Goal: Task Accomplishment & Management: Complete application form

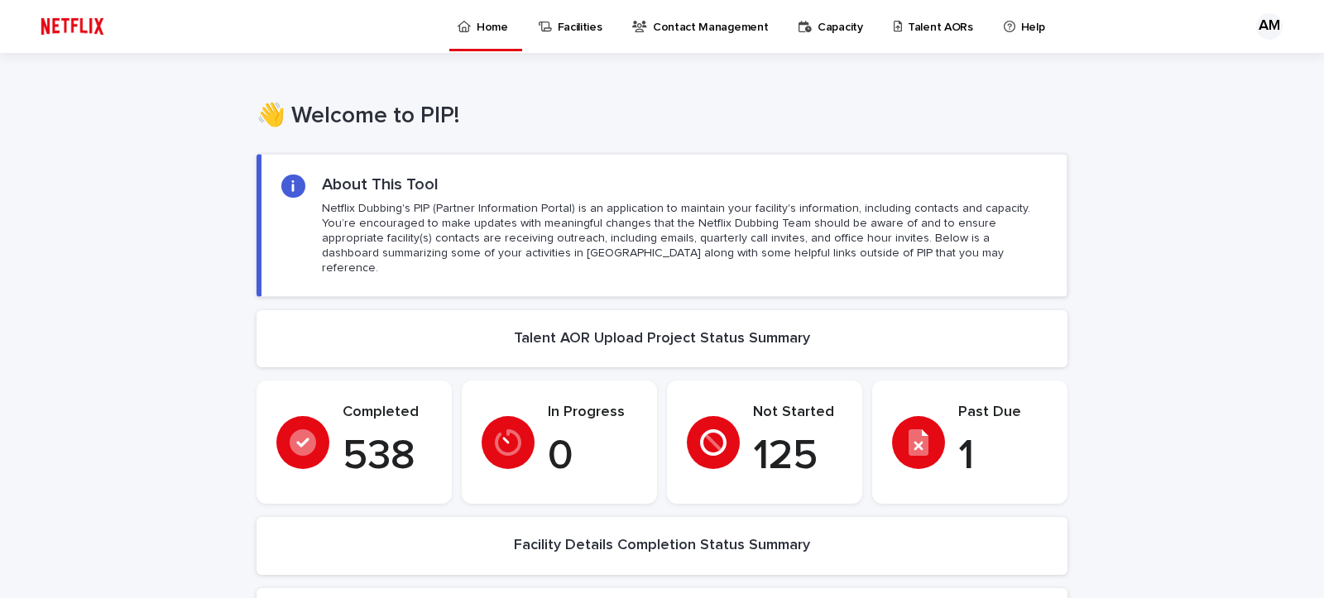
click at [924, 27] on p "Talent AORs" at bounding box center [940, 17] width 65 height 35
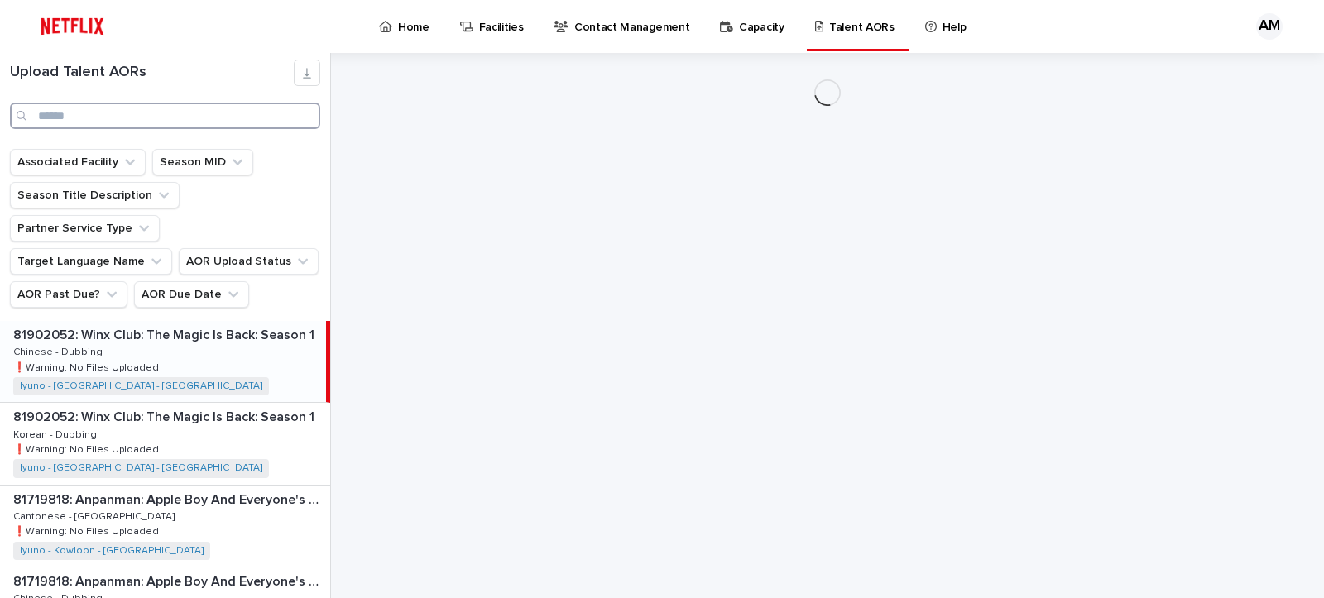
click at [159, 115] on input "Search" at bounding box center [165, 116] width 310 height 26
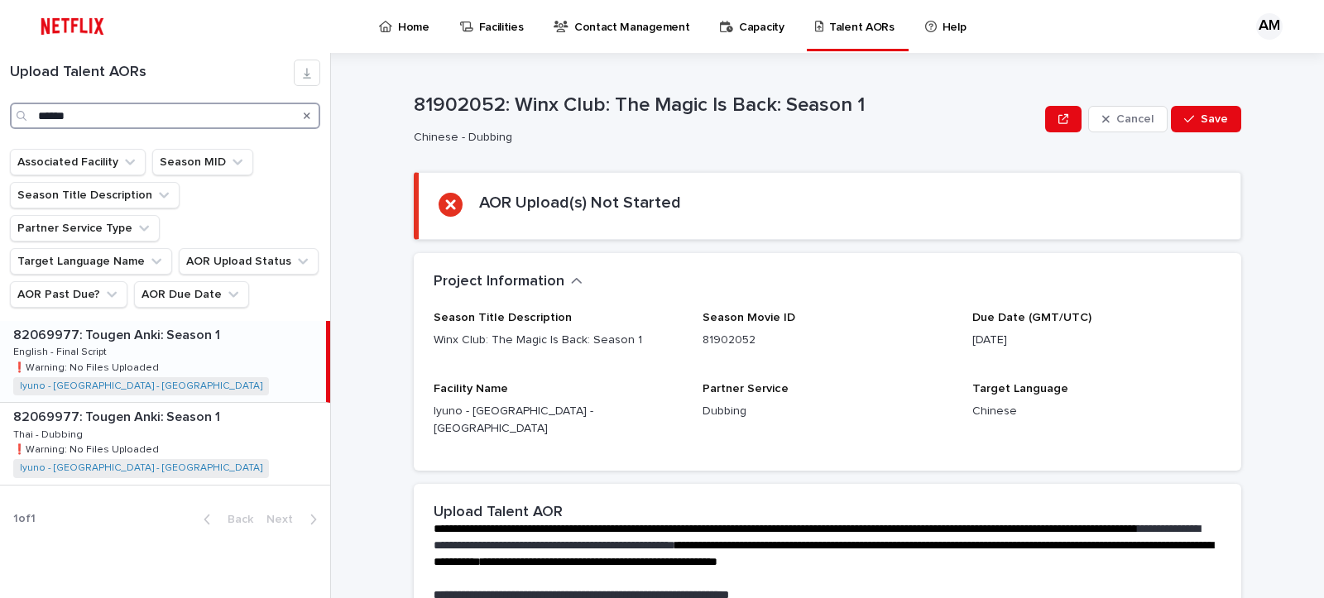
type input "******"
click at [142, 342] on div "82069977: Tougen Anki: Season 1 82069977: Tougen Anki: Season 1 English - Final…" at bounding box center [163, 361] width 326 height 81
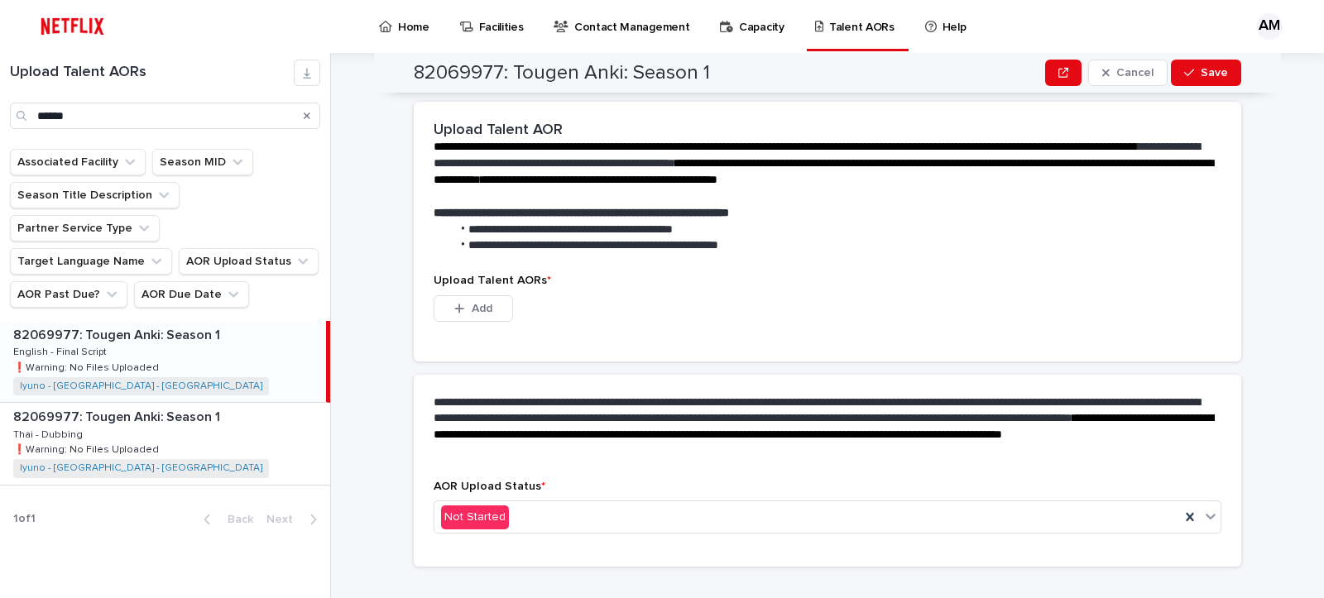
scroll to position [391, 0]
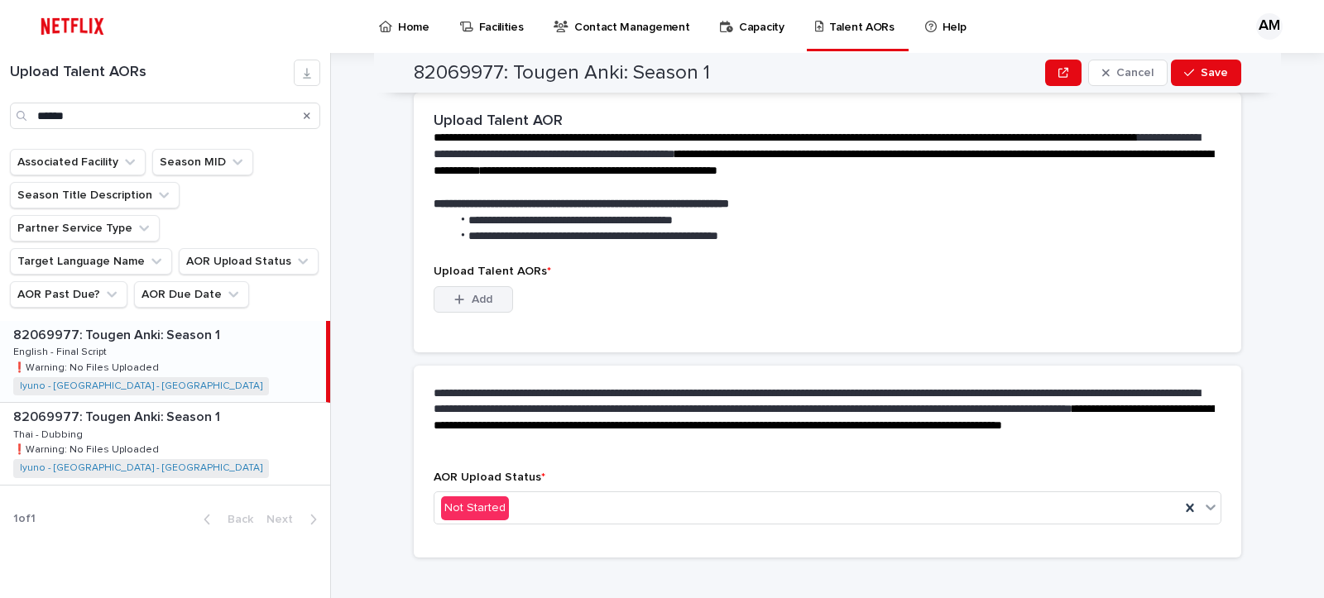
click at [472, 294] on span "Add" at bounding box center [482, 300] width 21 height 12
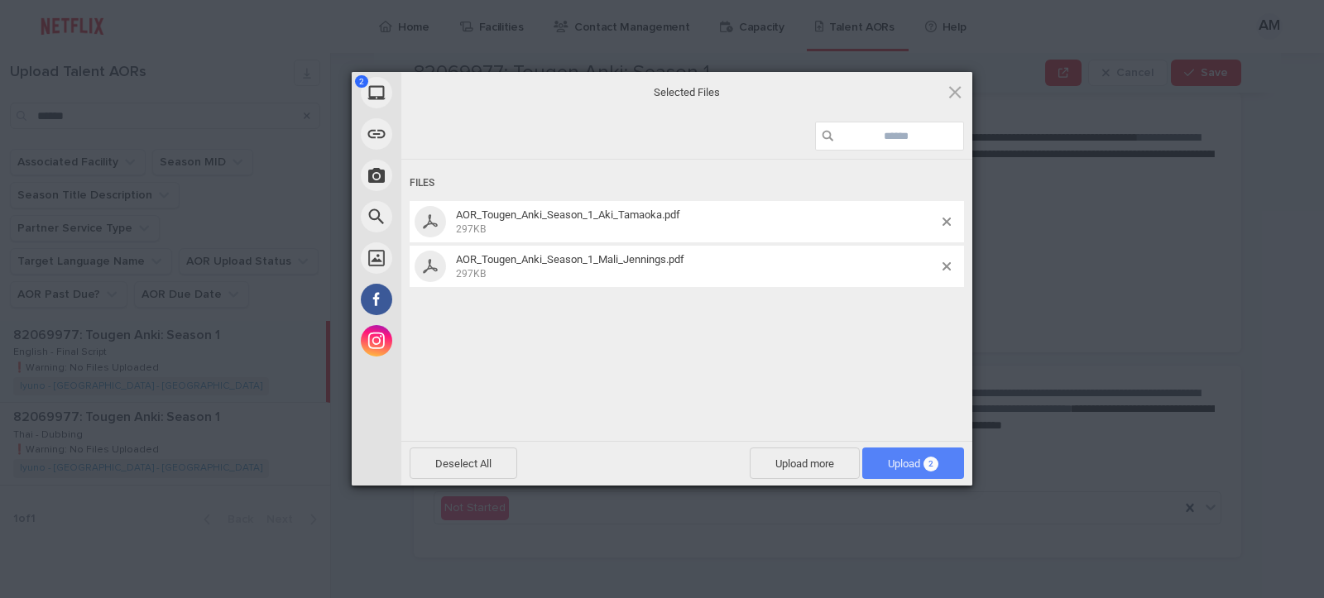
click at [918, 463] on span "Upload 2" at bounding box center [913, 464] width 50 height 12
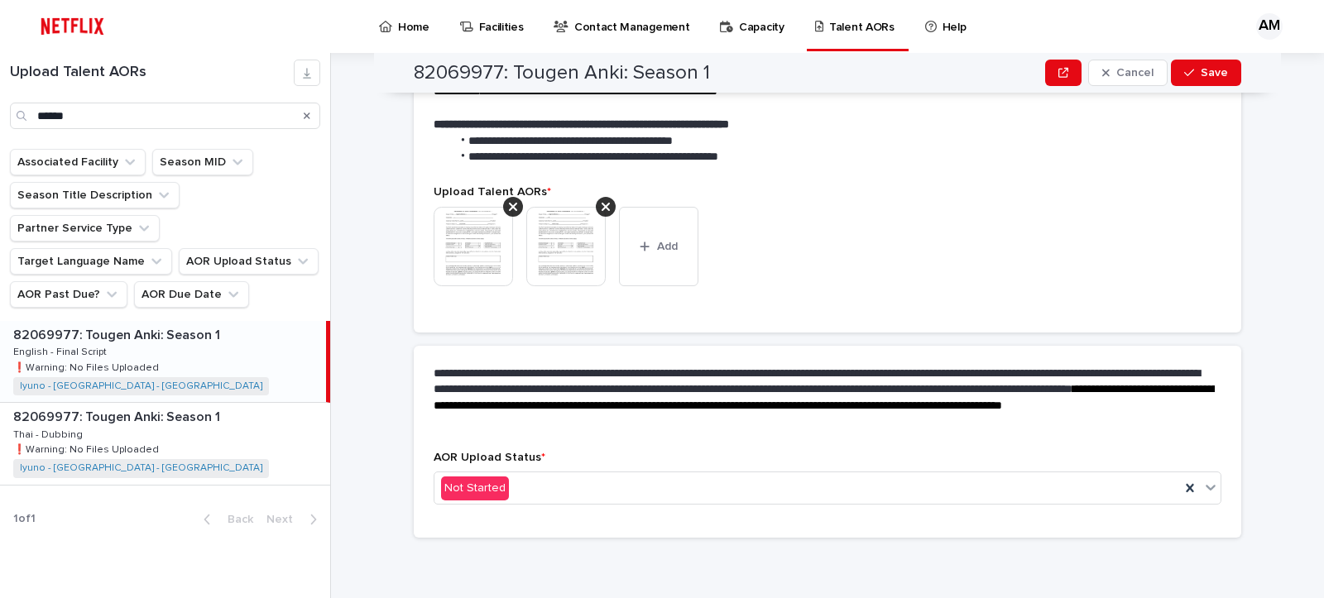
scroll to position [371, 0]
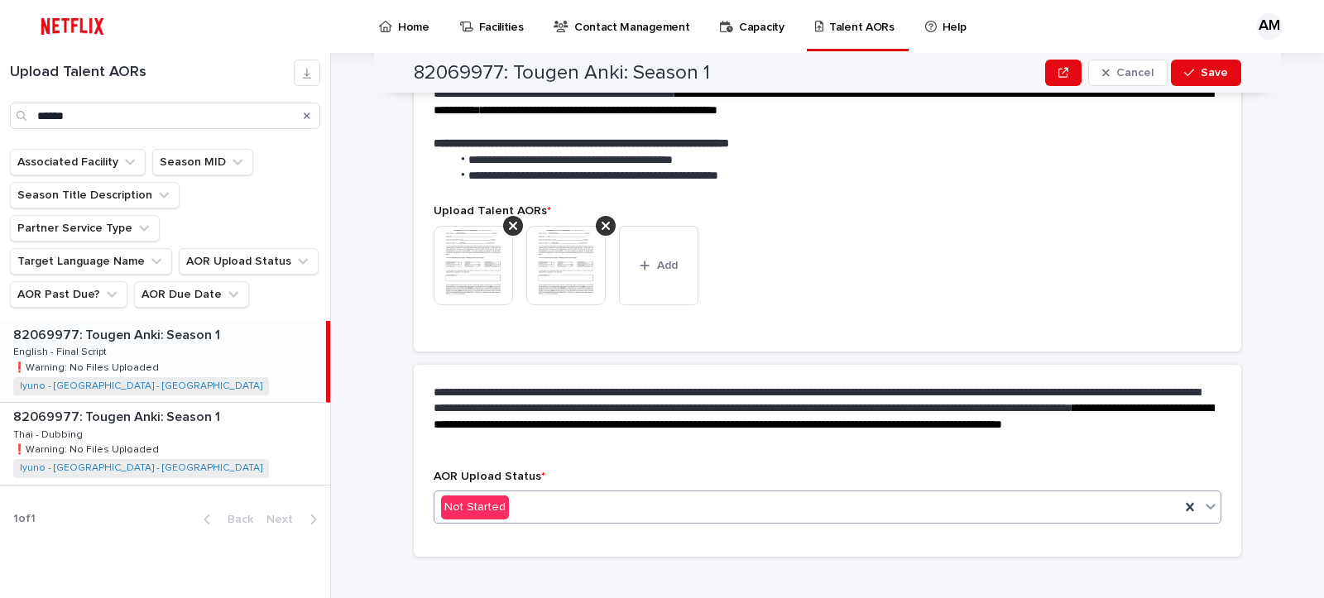
click at [630, 494] on div "Not Started" at bounding box center [806, 507] width 745 height 27
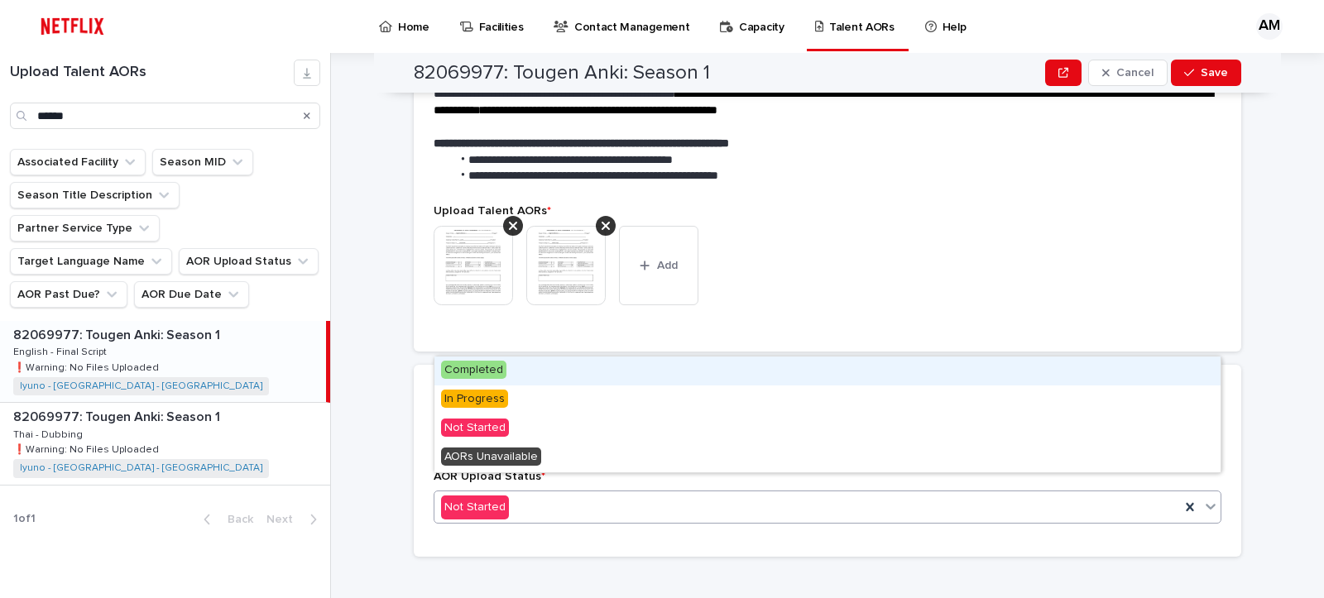
click at [584, 367] on div "Completed" at bounding box center [827, 371] width 786 height 29
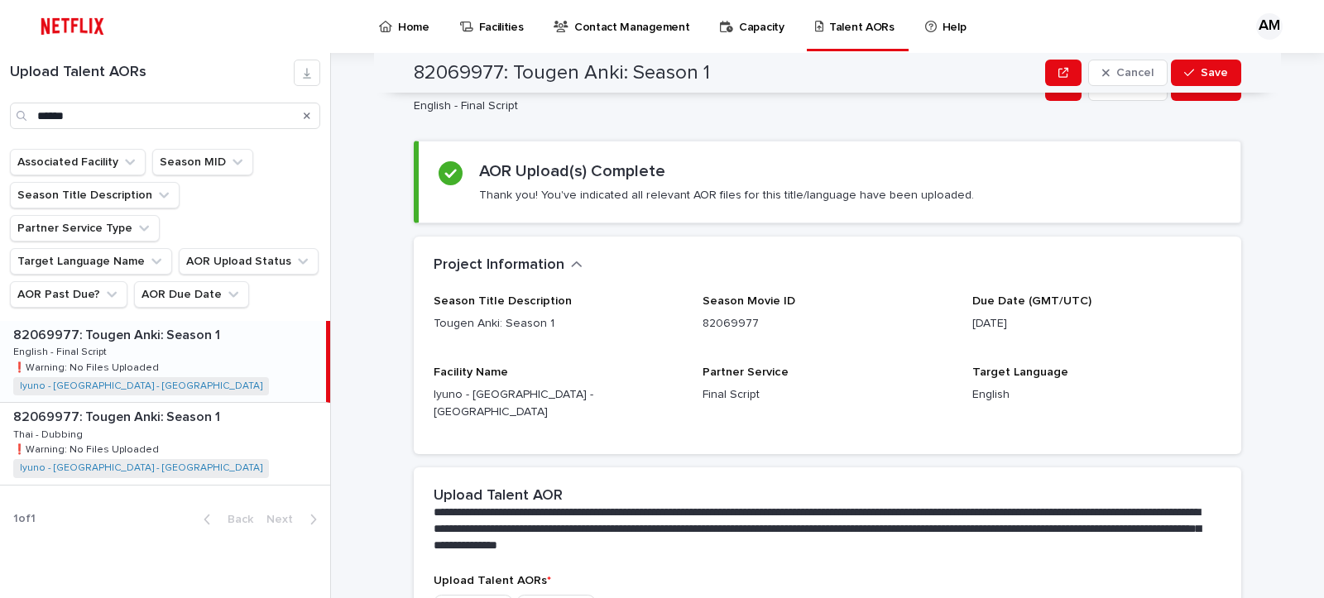
scroll to position [0, 0]
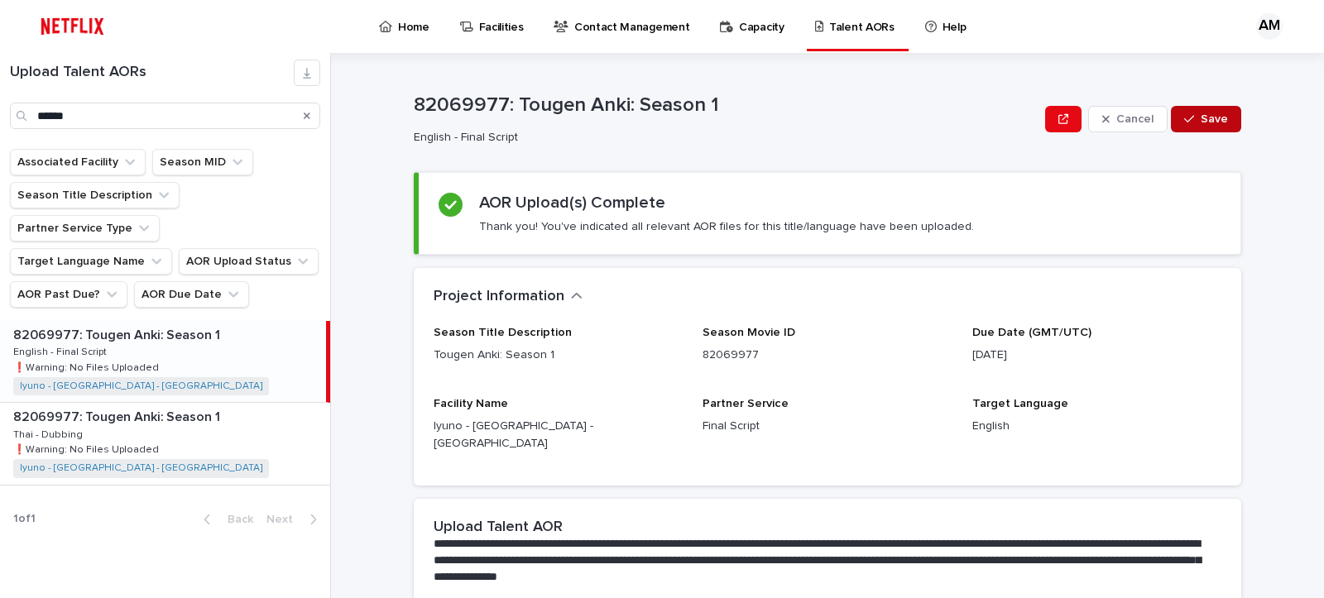
click at [1227, 118] on span "Save" at bounding box center [1213, 119] width 27 height 12
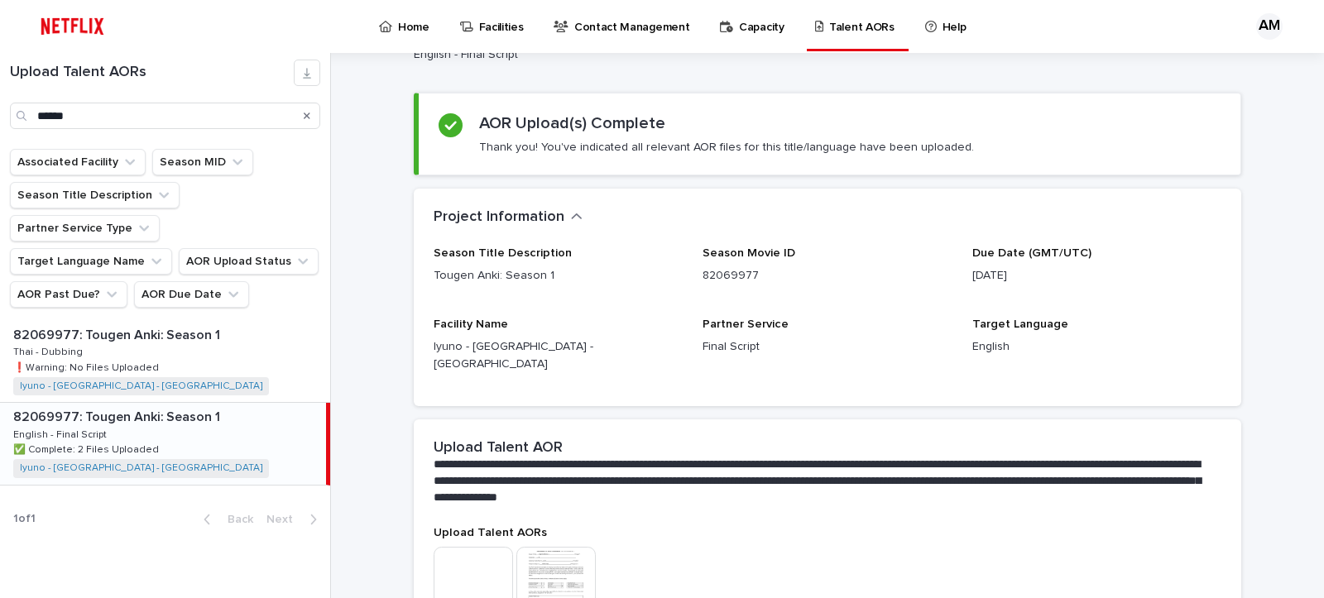
scroll to position [186, 0]
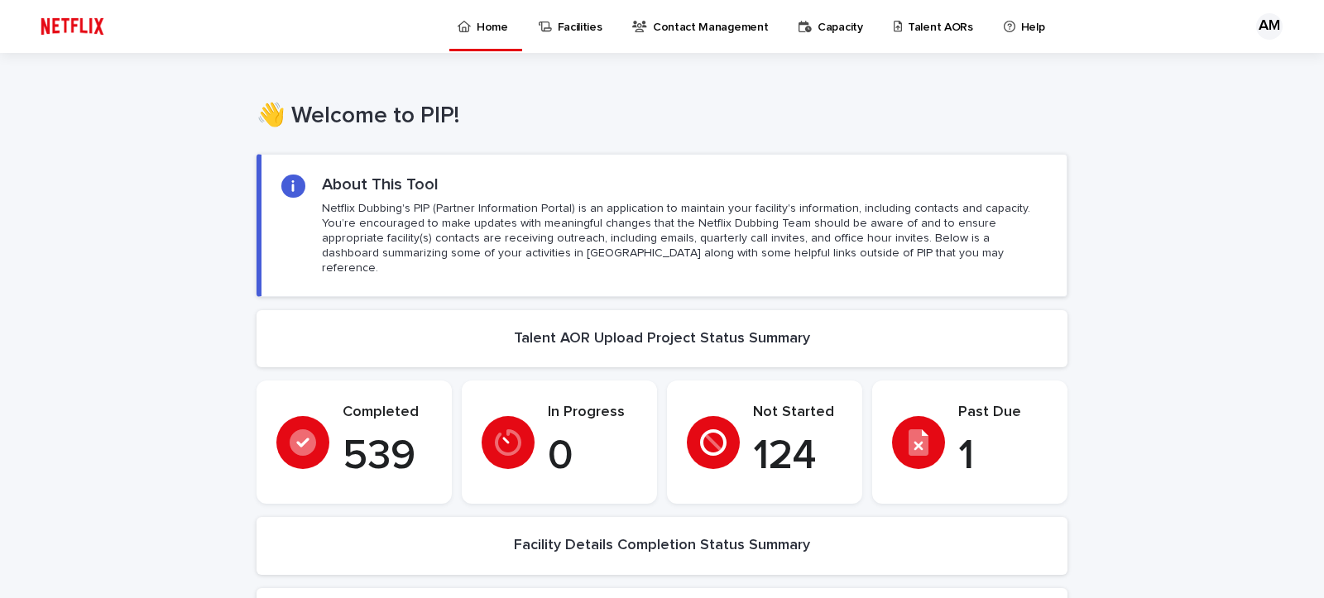
click at [956, 453] on div "Past Due 1" at bounding box center [970, 443] width 156 height 78
click at [962, 437] on p "1" at bounding box center [1002, 457] width 89 height 50
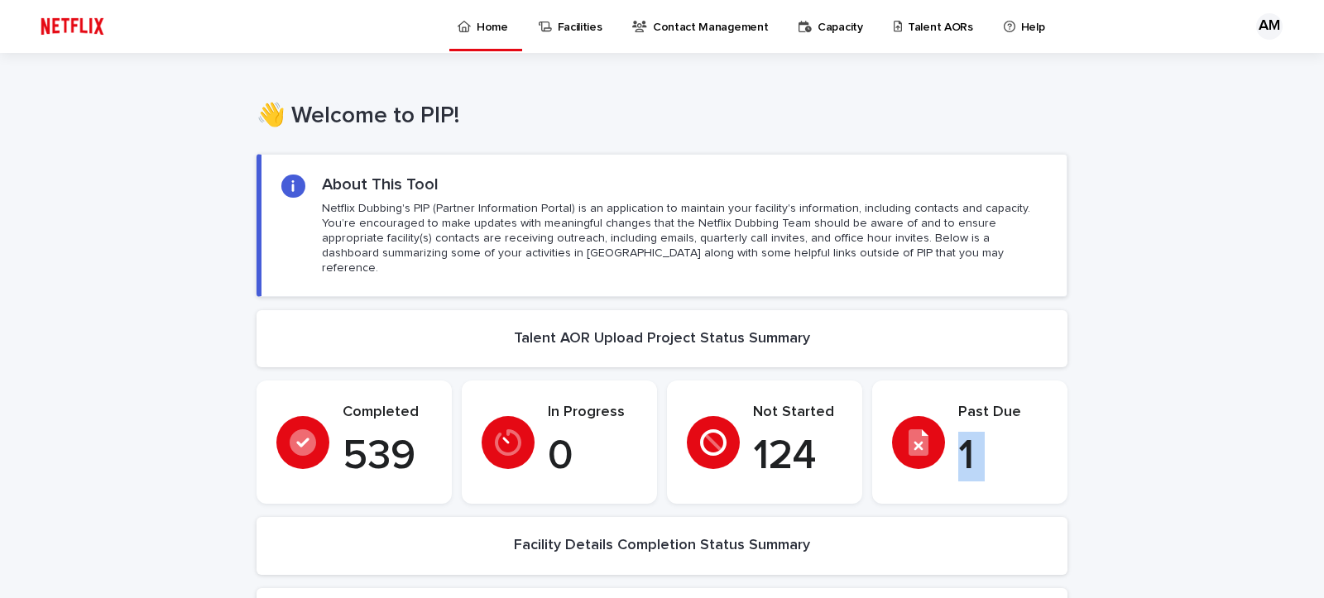
click at [926, 30] on p "Talent AORs" at bounding box center [940, 17] width 65 height 35
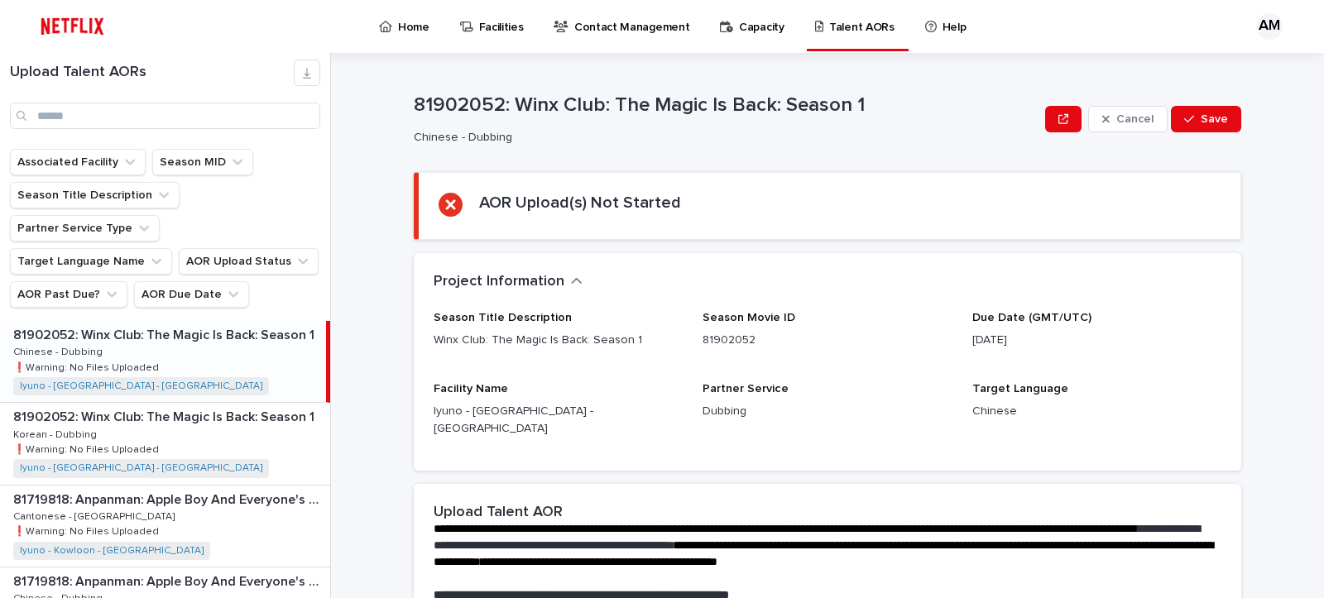
click at [117, 98] on div "Upload Talent AORs" at bounding box center [165, 94] width 330 height 69
click at [119, 105] on input "Search" at bounding box center [165, 116] width 310 height 26
click at [146, 322] on div "81574247: Hell's Paradise: Jigokuraku: Season 1 81574247: Hell's Paradise: Jigo…" at bounding box center [163, 361] width 326 height 81
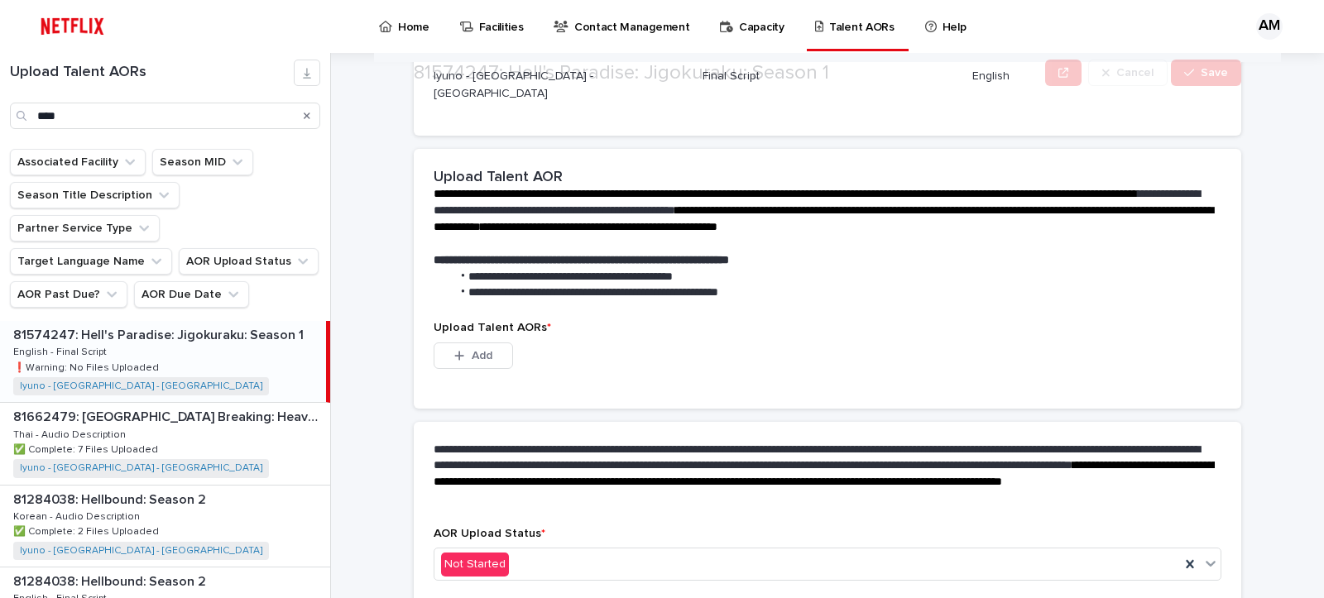
scroll to position [391, 0]
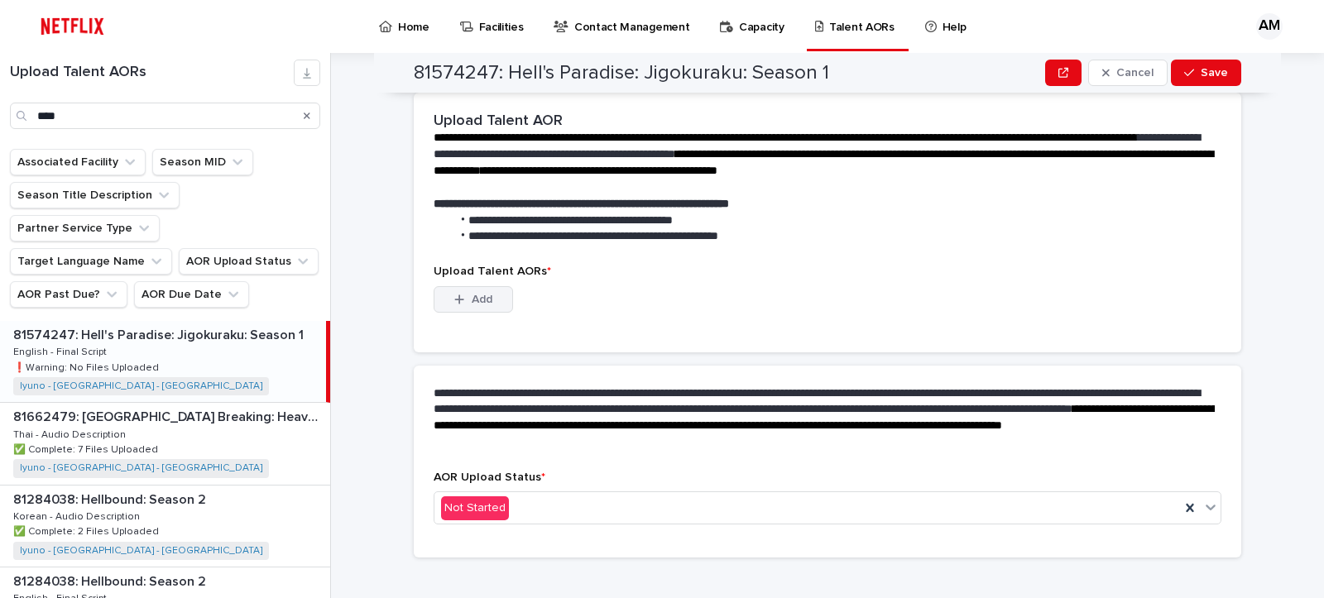
click at [482, 294] on span "Add" at bounding box center [482, 300] width 21 height 12
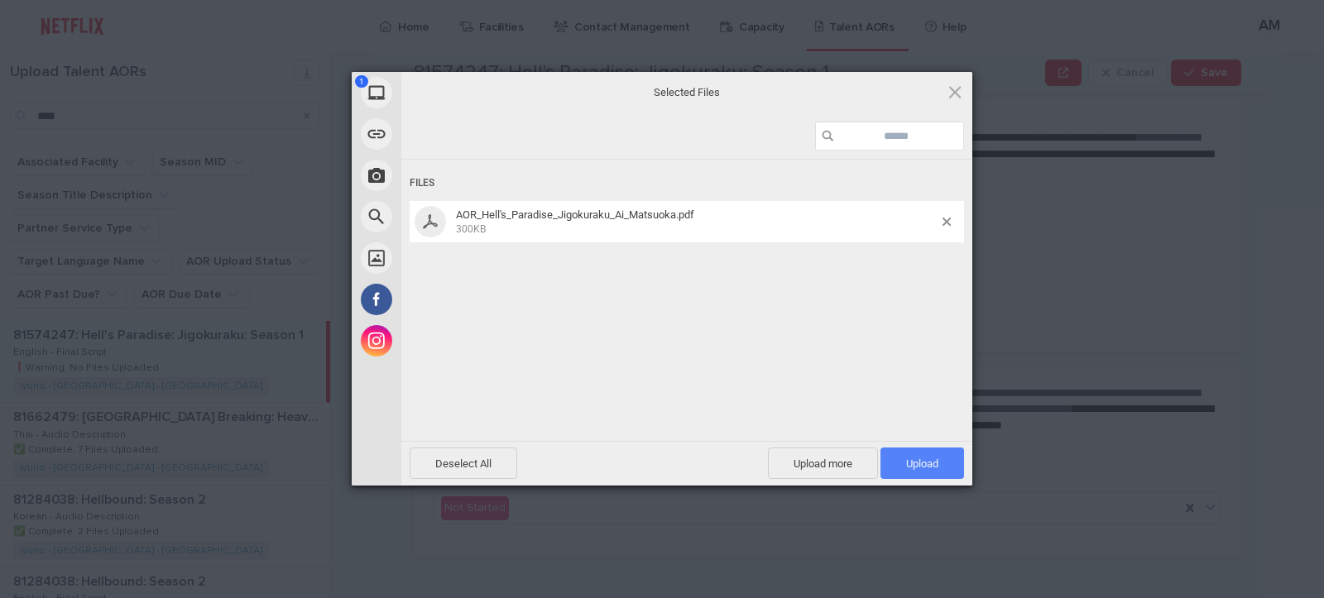
click at [899, 453] on span "Upload 1" at bounding box center [922, 463] width 84 height 31
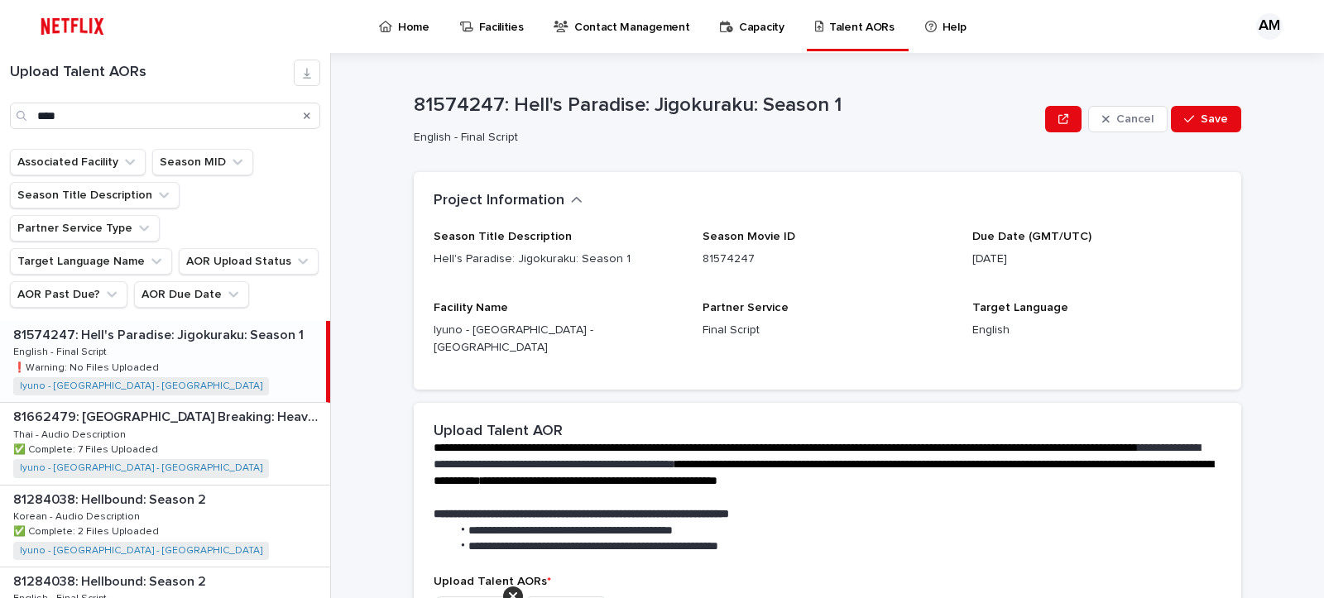
scroll to position [371, 0]
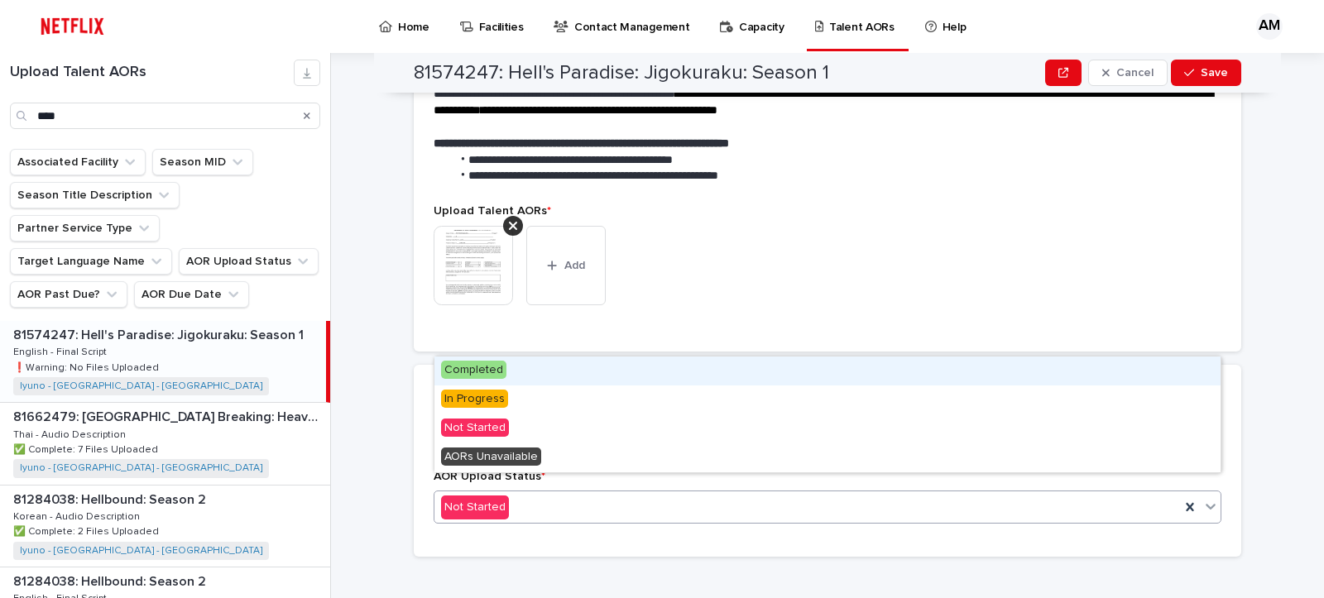
click at [716, 499] on div "Not Started" at bounding box center [806, 507] width 745 height 27
click at [660, 371] on div "Completed" at bounding box center [827, 371] width 786 height 29
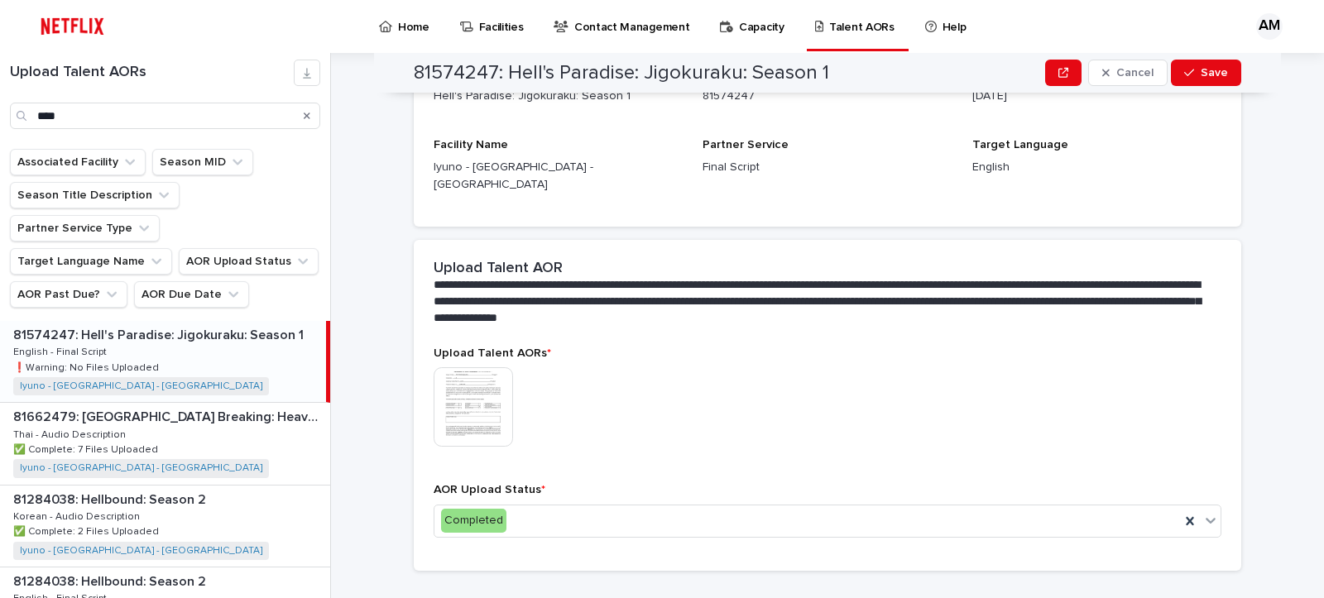
scroll to position [271, 0]
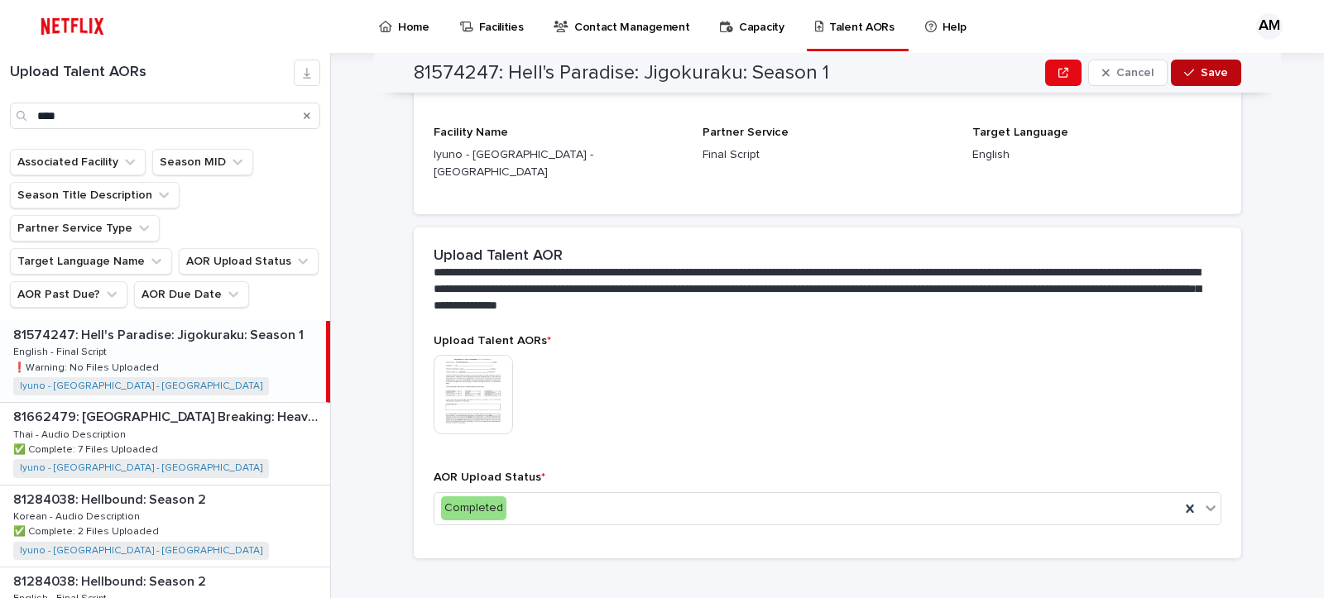
click at [1201, 65] on button "Save" at bounding box center [1206, 73] width 70 height 26
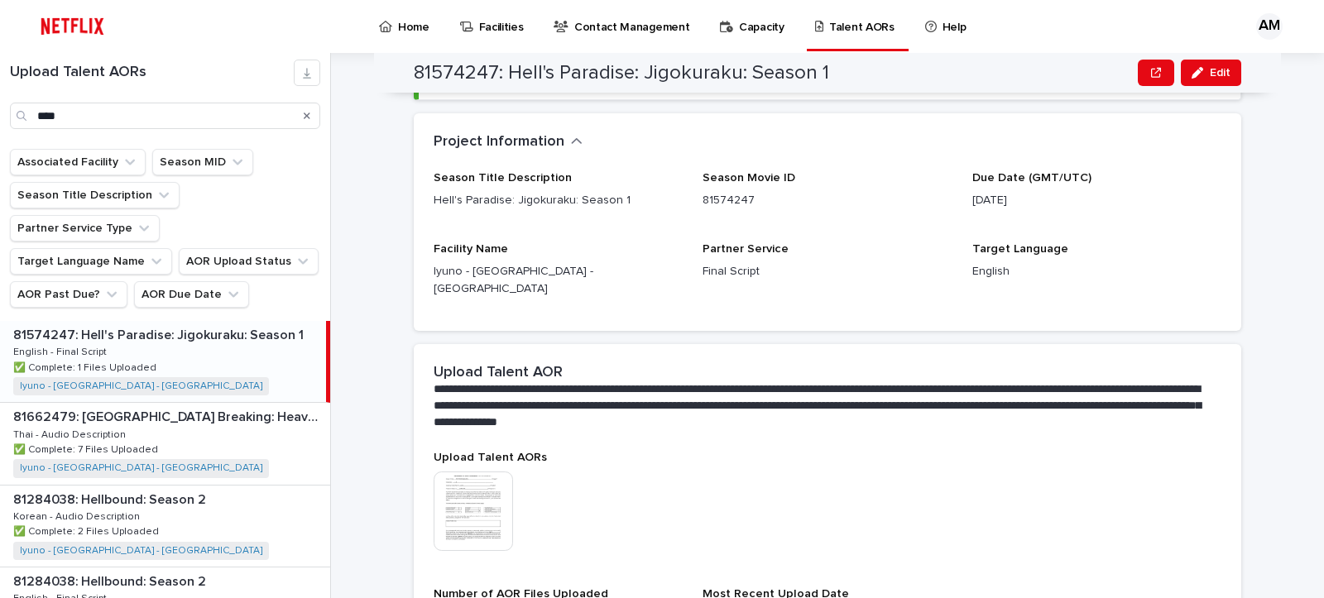
scroll to position [0, 0]
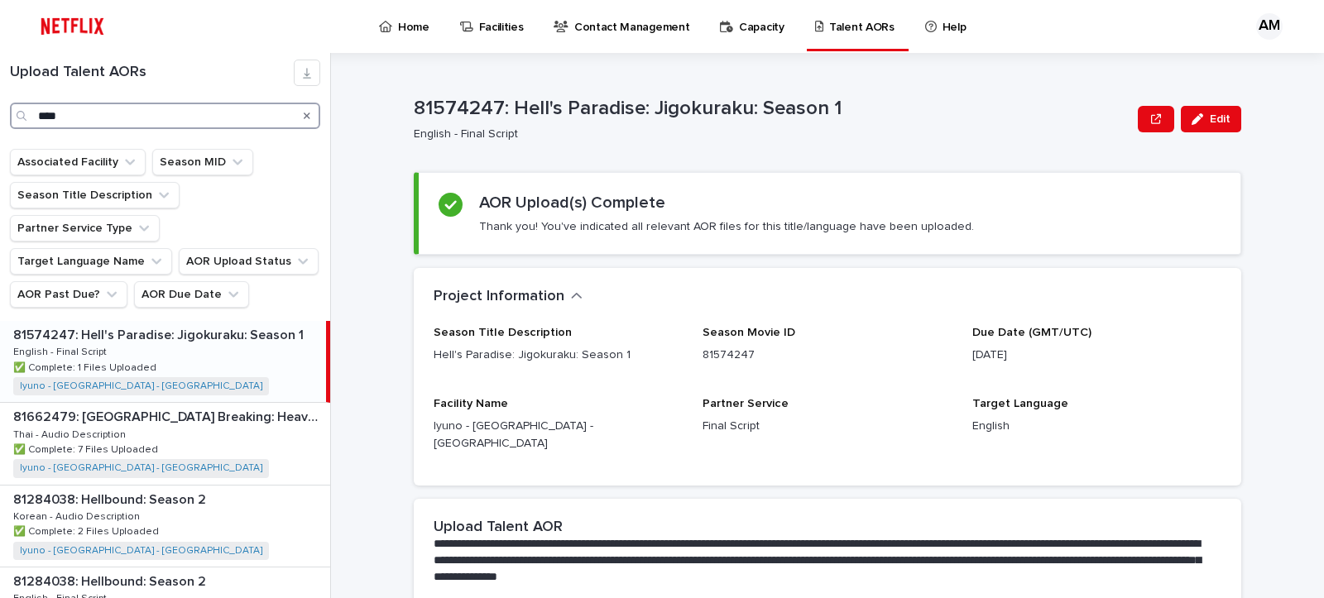
click at [139, 127] on input "****" at bounding box center [165, 116] width 310 height 26
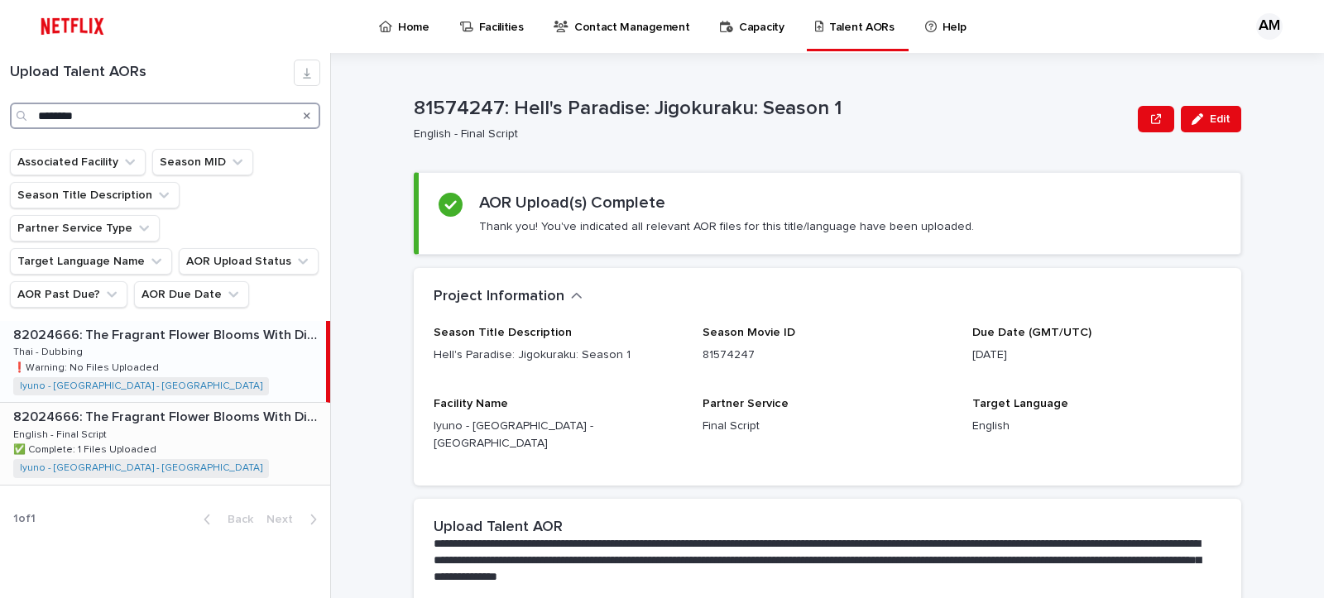
type input "********"
click at [124, 403] on div "82024666: The Fragrant Flower Blooms With Dignity: Season 1 82024666: The Fragr…" at bounding box center [165, 443] width 330 height 81
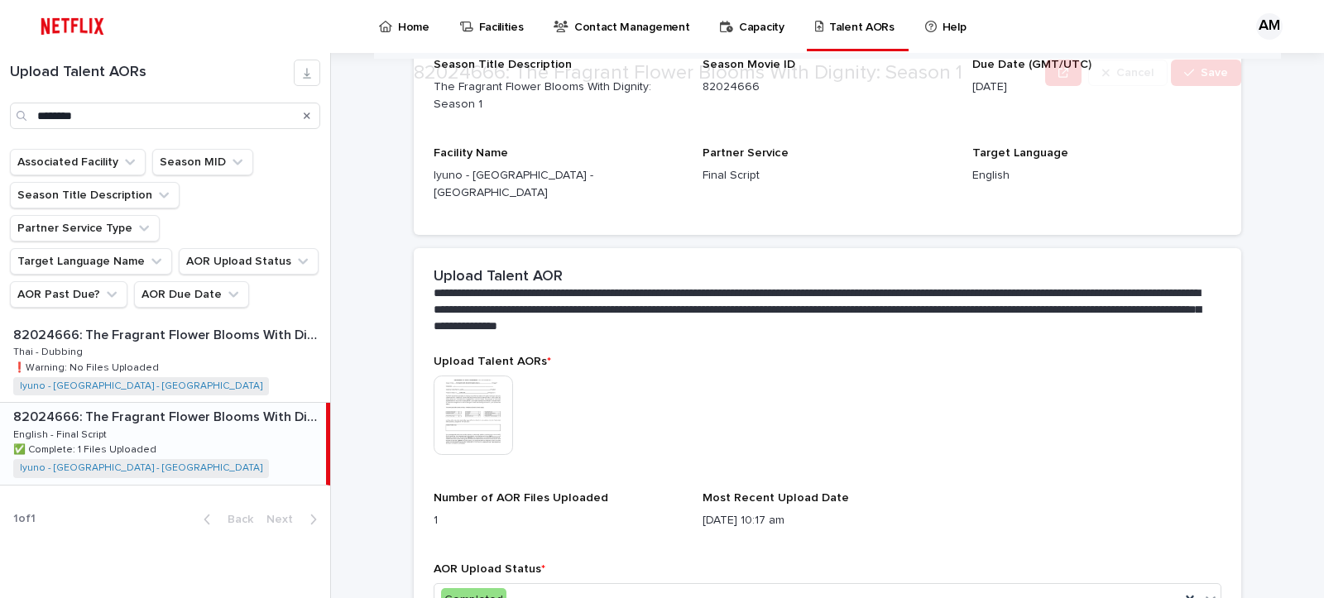
scroll to position [360, 0]
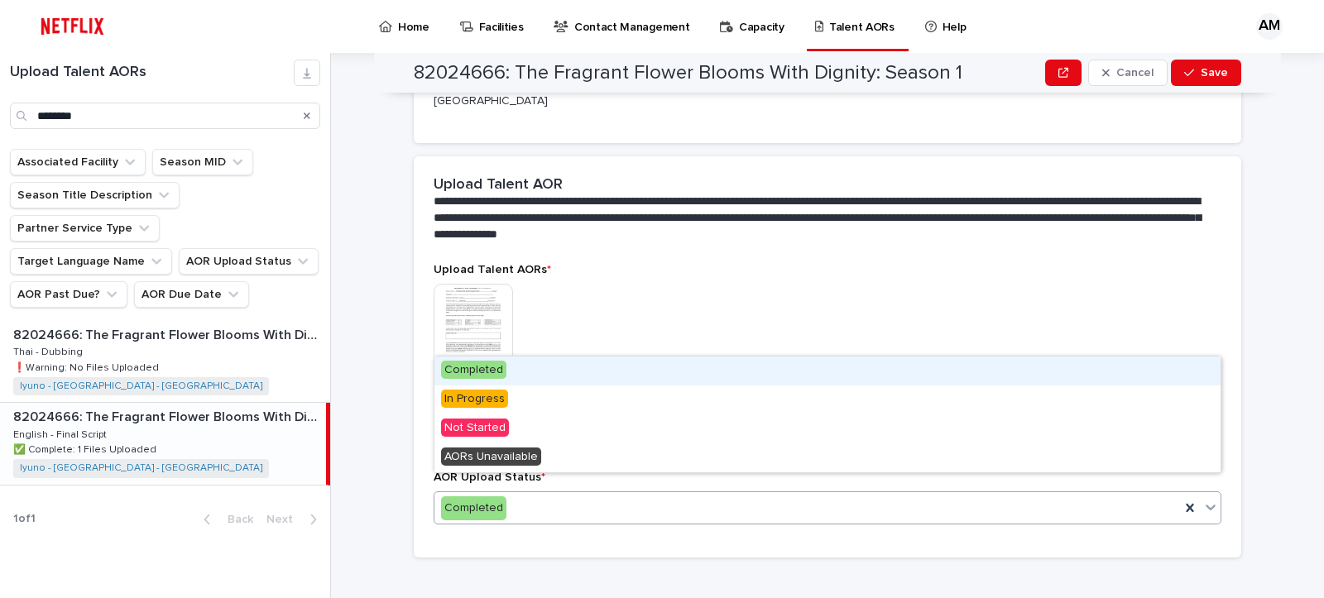
click at [803, 495] on div "Completed" at bounding box center [806, 508] width 745 height 27
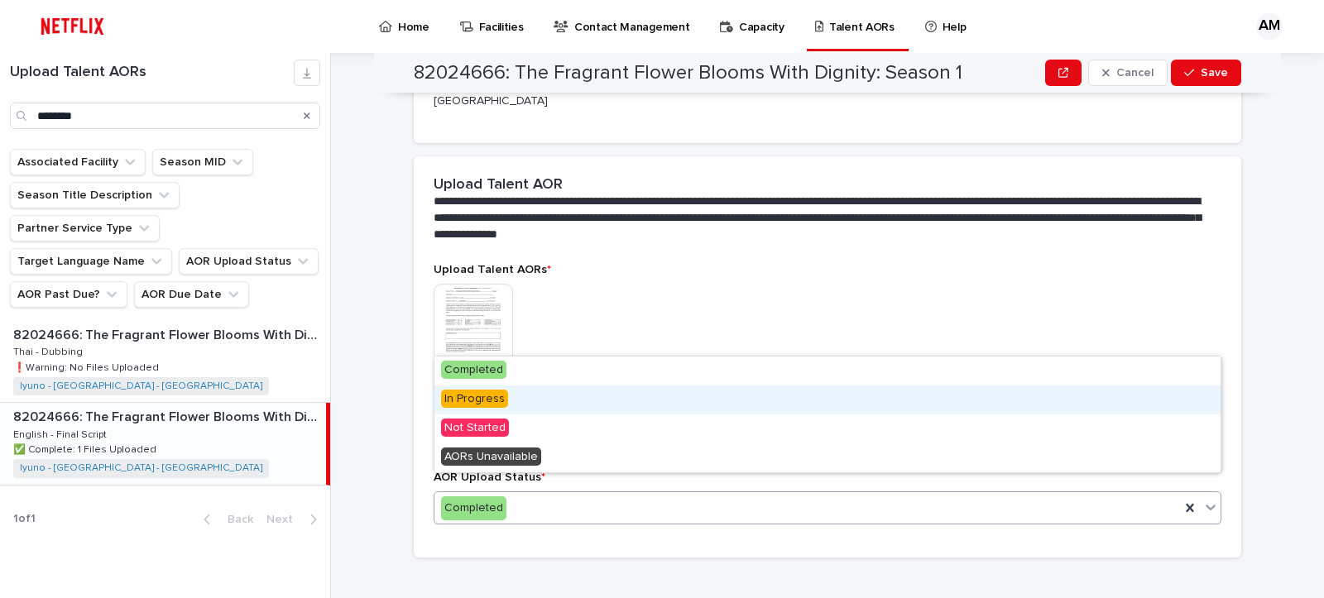
click at [761, 390] on div "In Progress" at bounding box center [827, 400] width 786 height 29
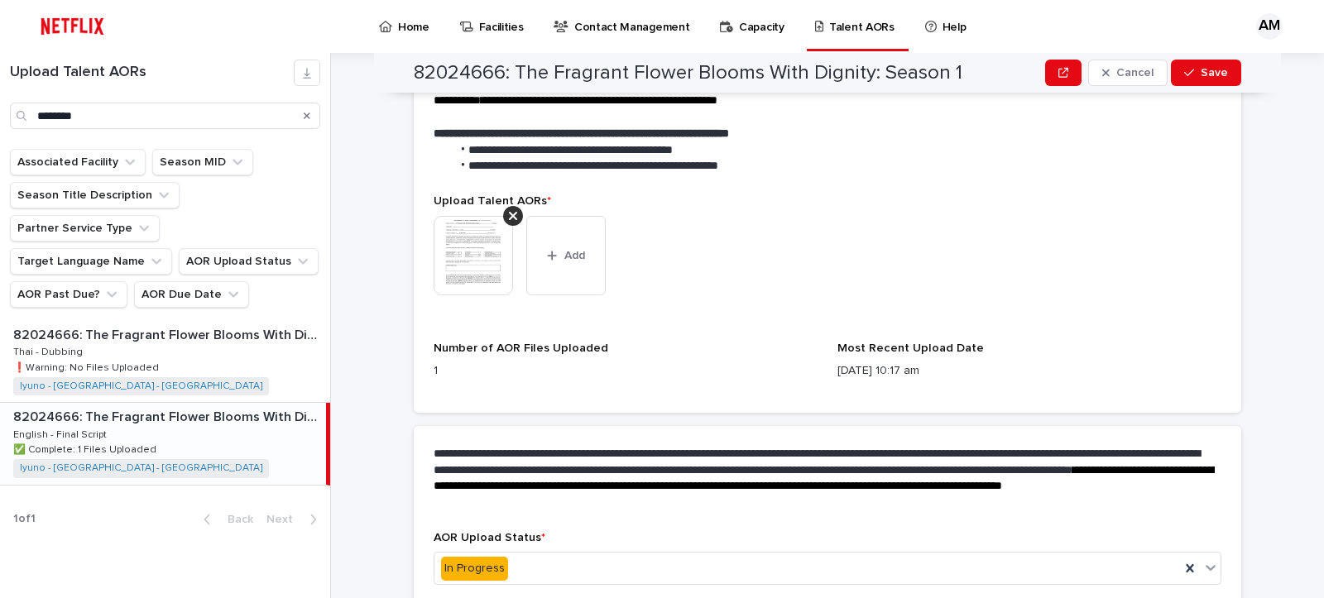
scroll to position [488, 0]
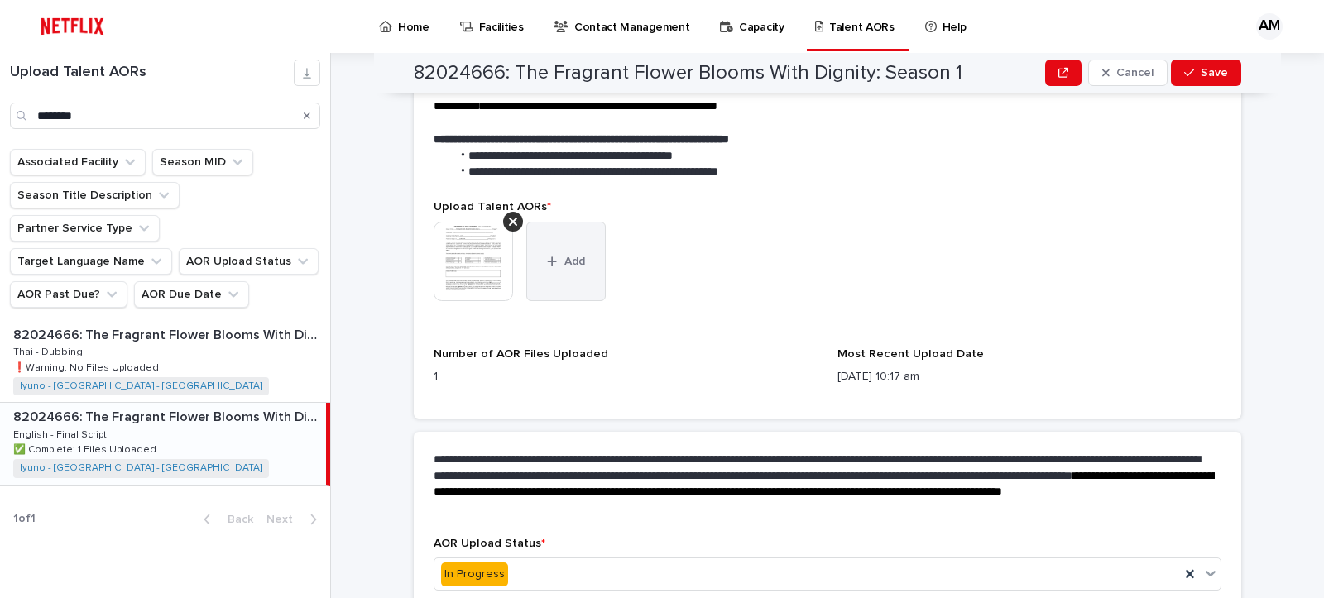
click at [588, 261] on button "Add" at bounding box center [565, 261] width 79 height 79
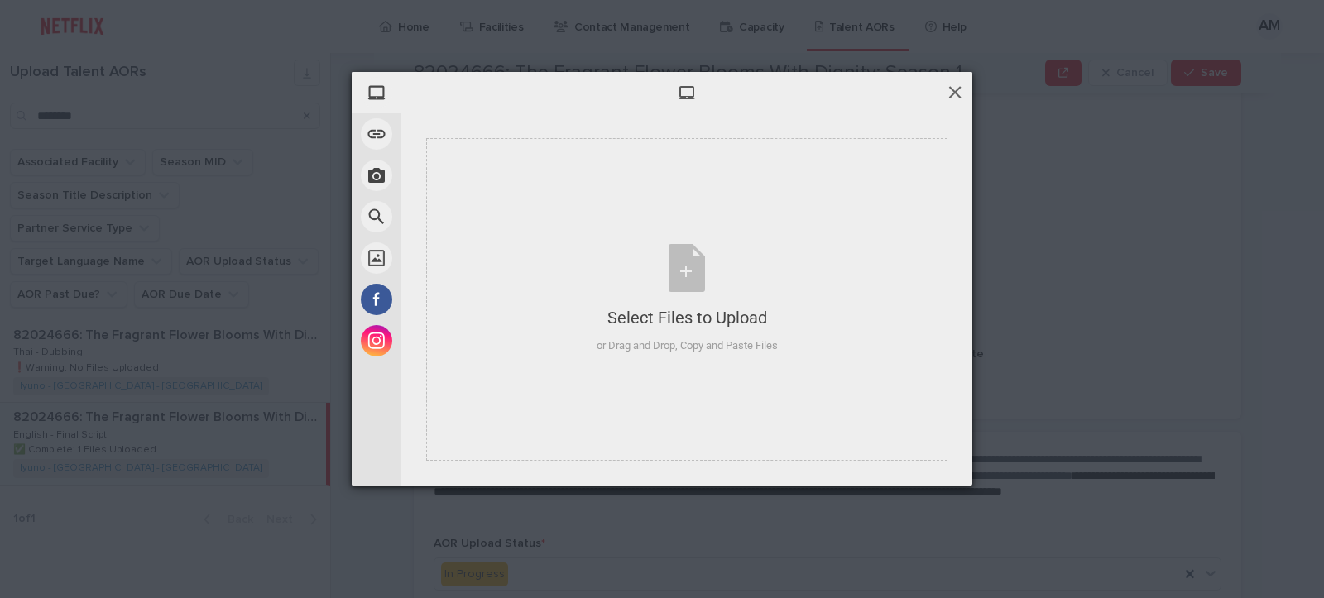
click at [959, 89] on span at bounding box center [955, 92] width 18 height 18
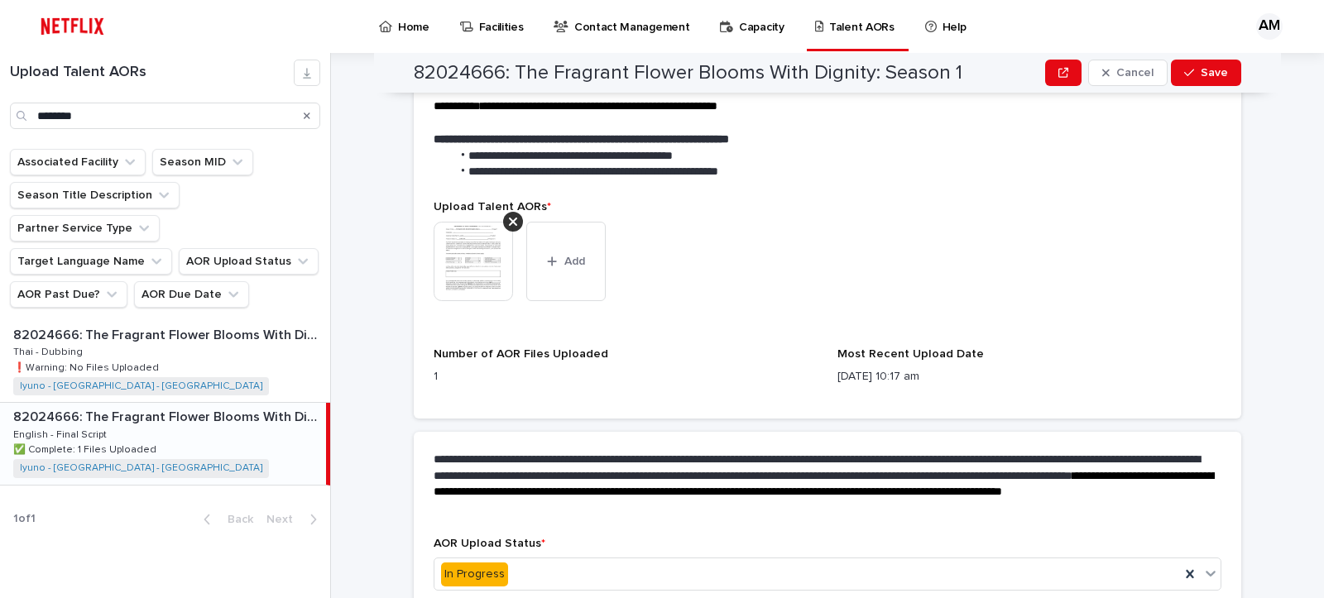
click at [471, 234] on img at bounding box center [473, 261] width 79 height 79
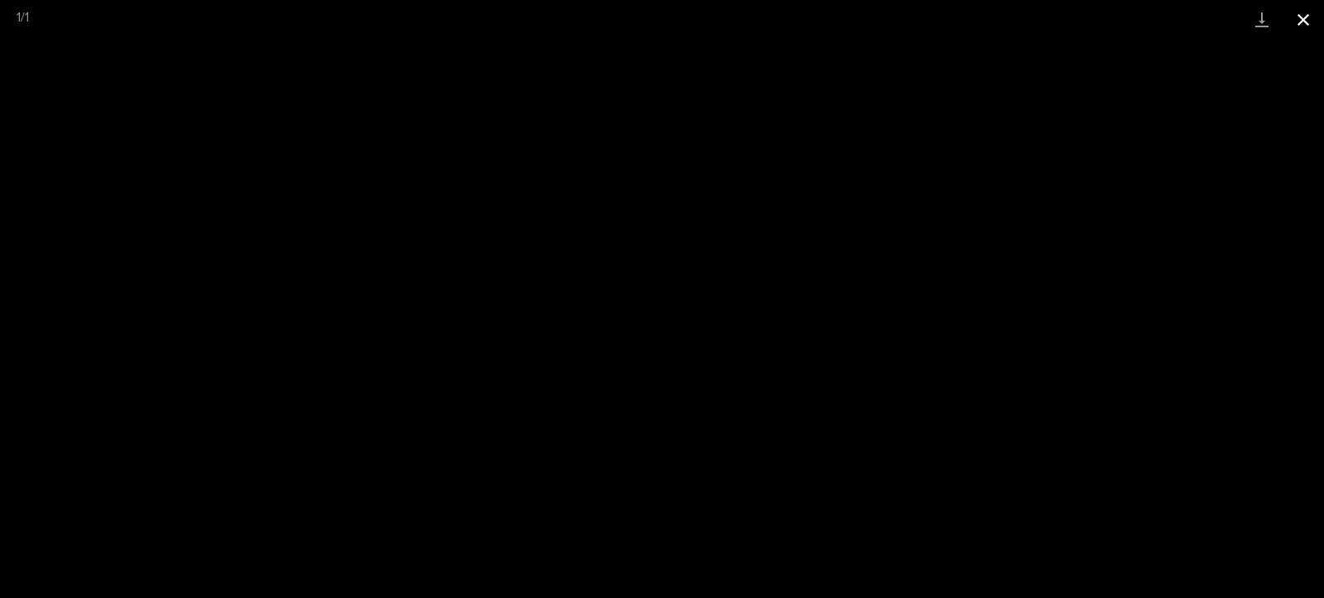
click at [1306, 17] on button "Close gallery" at bounding box center [1302, 19] width 41 height 39
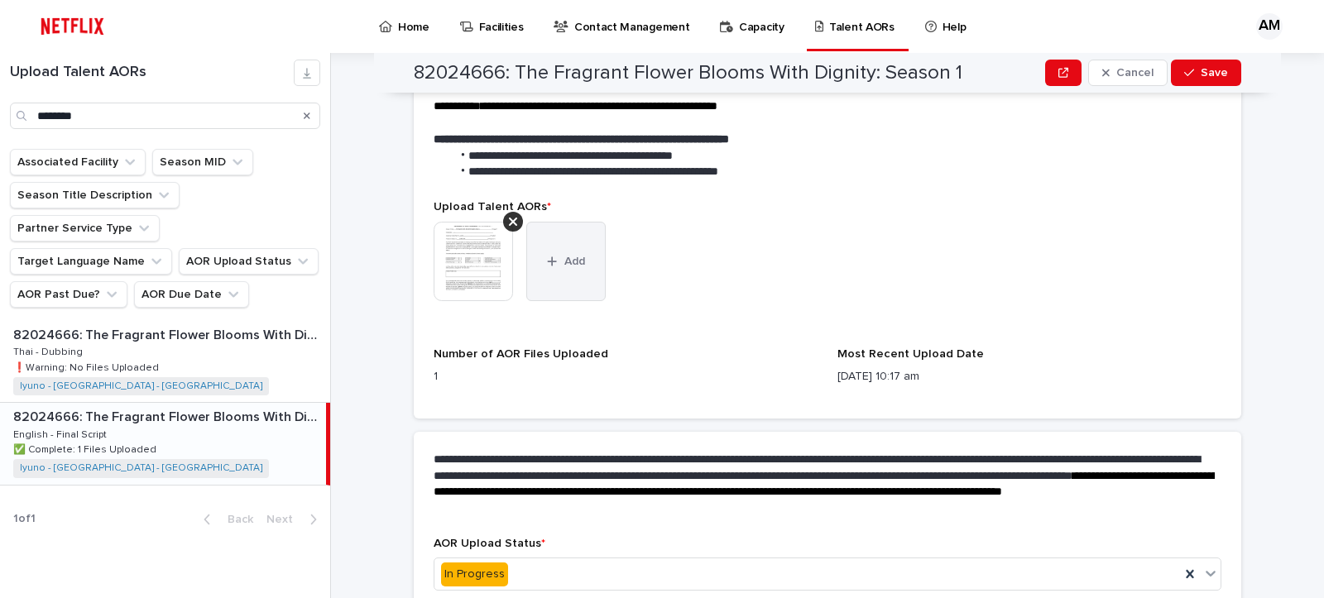
click at [564, 266] on button "Add" at bounding box center [565, 261] width 79 height 79
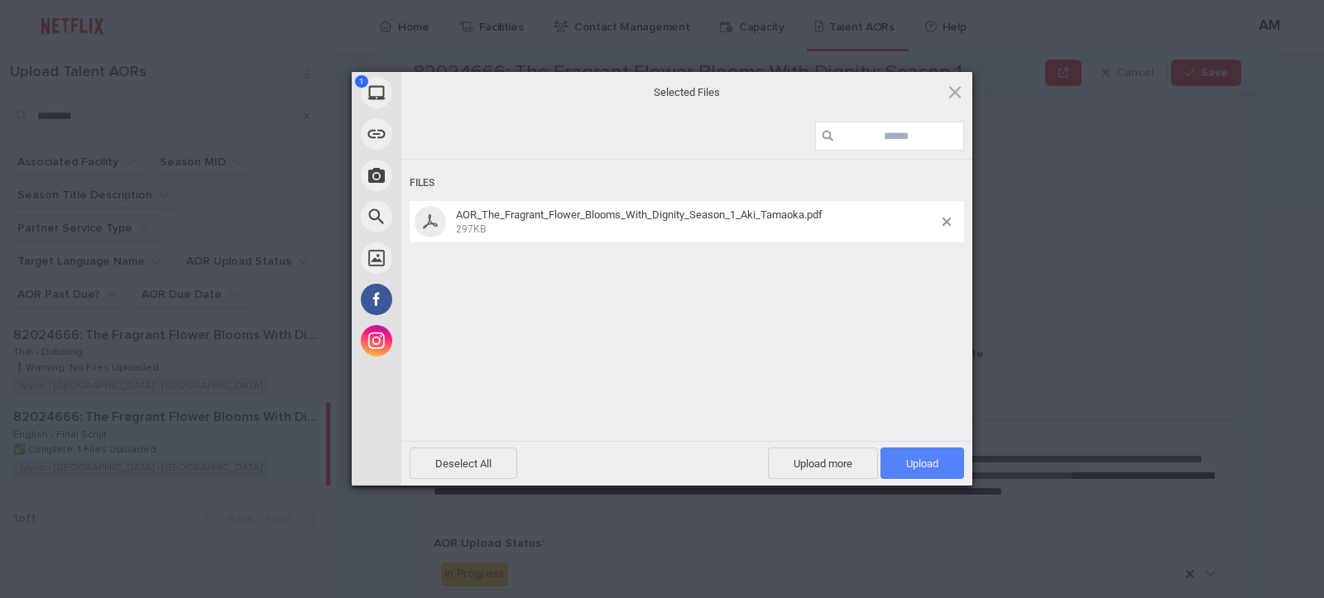
click at [925, 464] on span "Upload 1" at bounding box center [922, 464] width 32 height 12
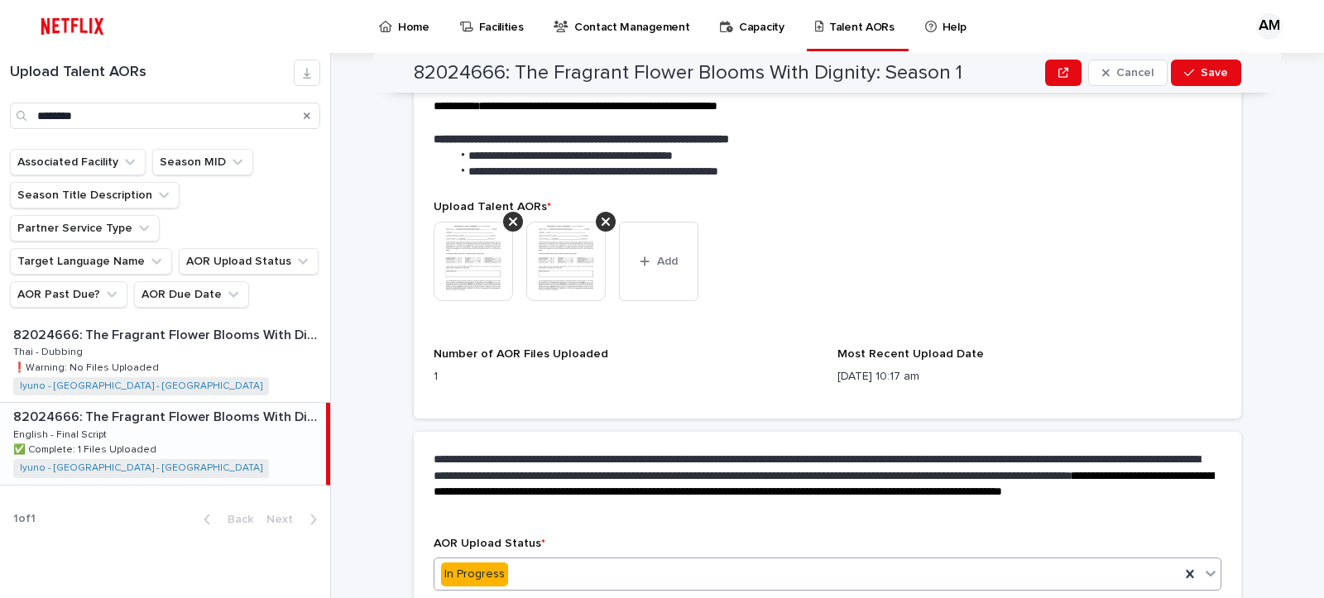
click at [549, 561] on div "In Progress" at bounding box center [806, 574] width 745 height 27
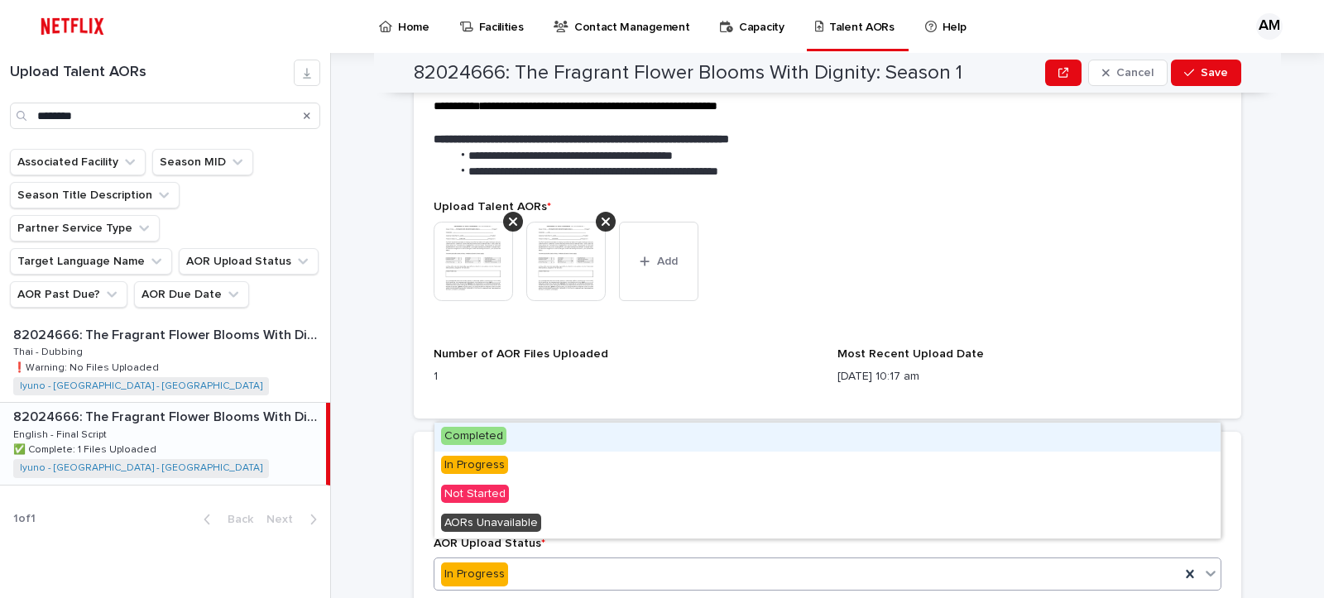
click at [521, 441] on div "Completed" at bounding box center [827, 437] width 786 height 29
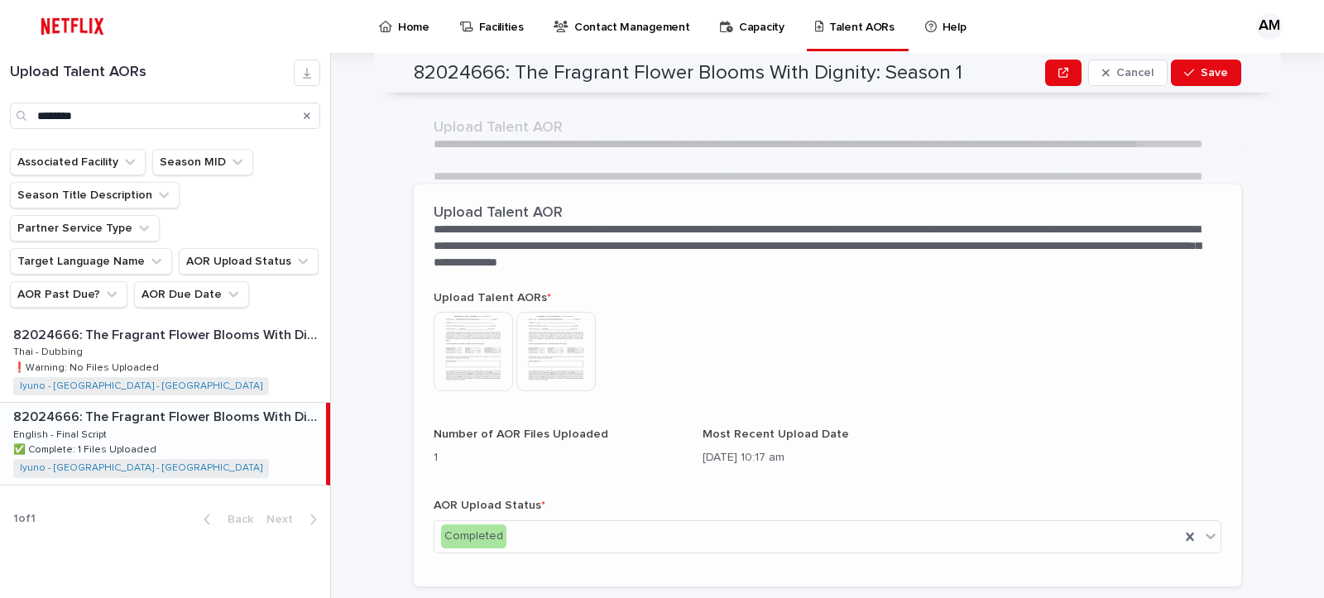
scroll to position [360, 0]
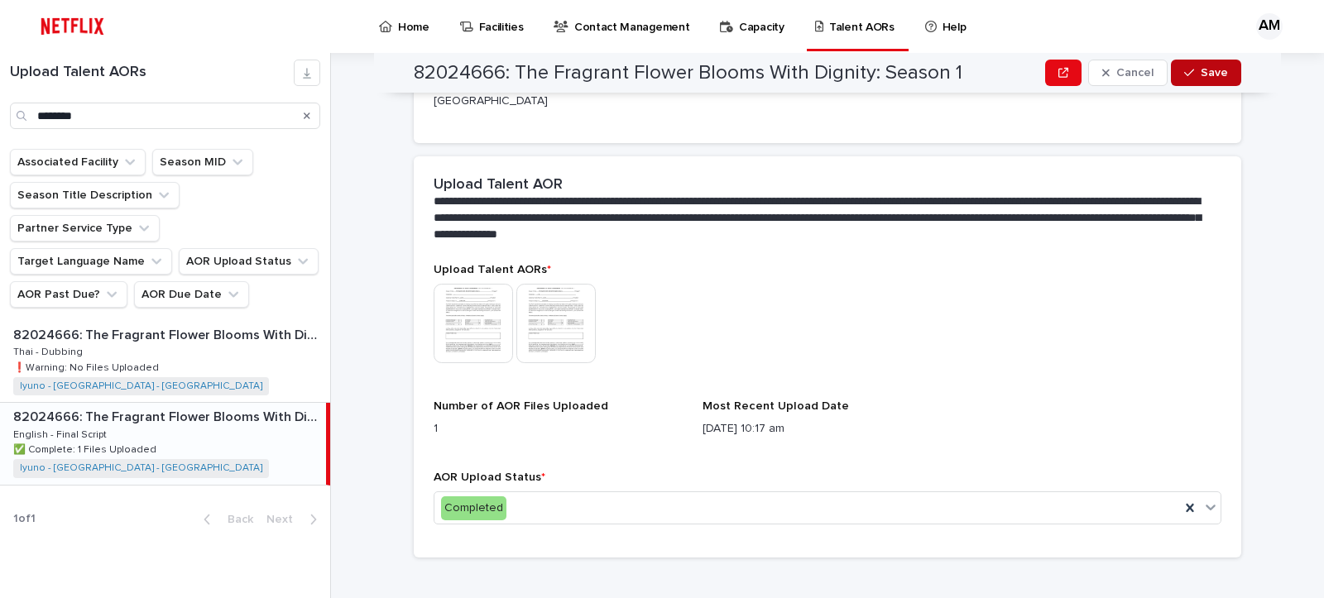
click at [1221, 73] on span "Save" at bounding box center [1213, 73] width 27 height 12
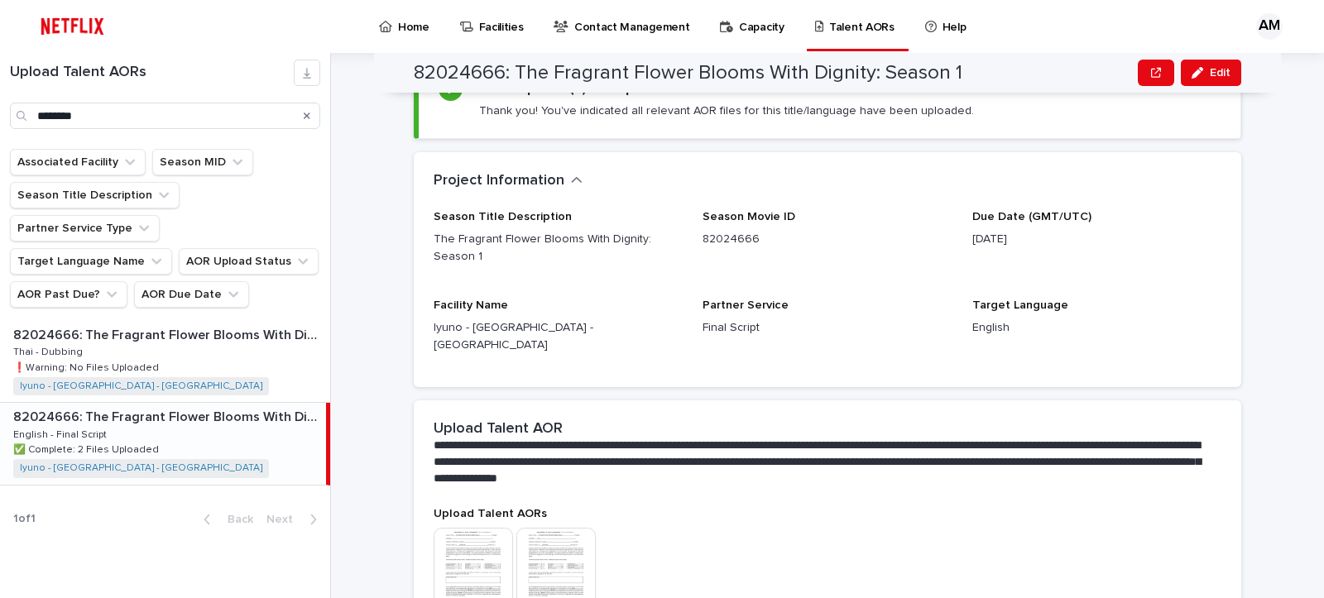
scroll to position [0, 0]
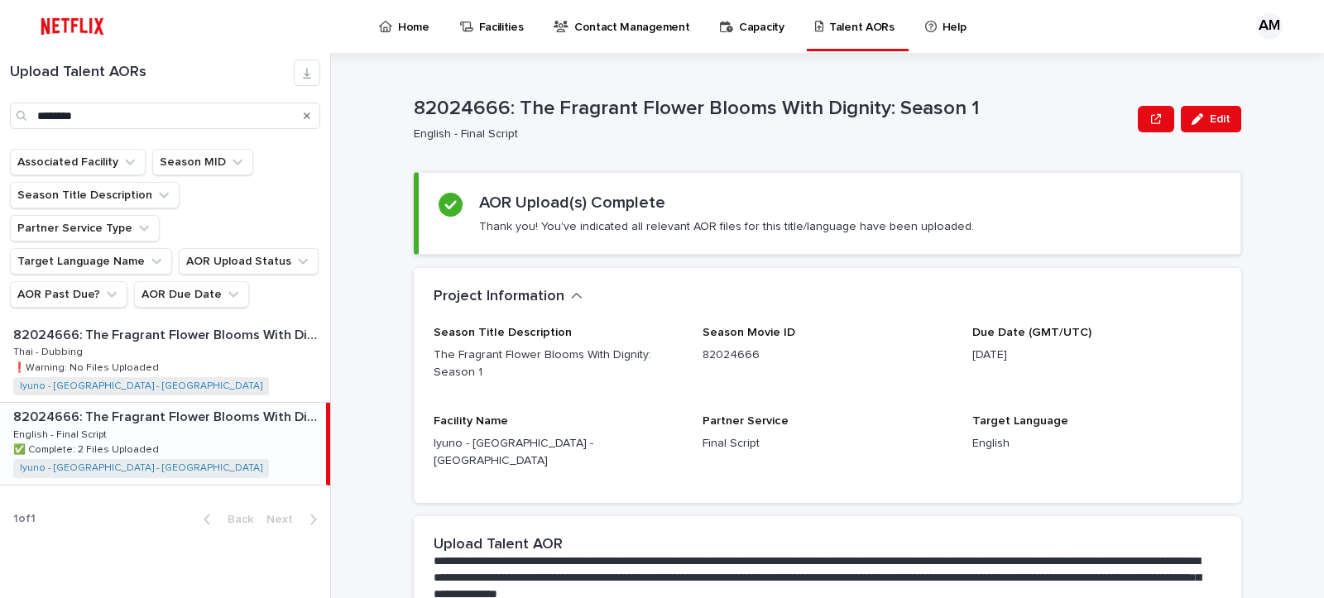
click at [302, 116] on div "Search" at bounding box center [307, 116] width 26 height 26
click at [308, 117] on icon "Search" at bounding box center [307, 116] width 7 height 7
